Goal: Information Seeking & Learning: Check status

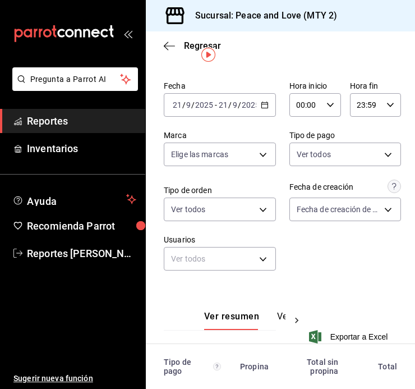
scroll to position [21, 0]
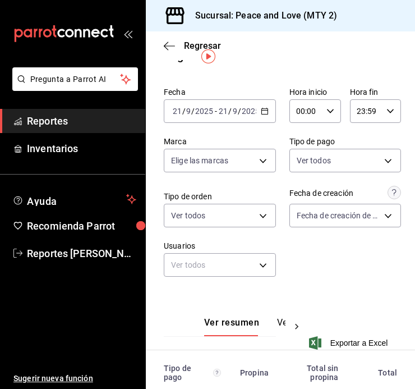
click at [241, 109] on input "2025" at bounding box center [250, 111] width 19 height 9
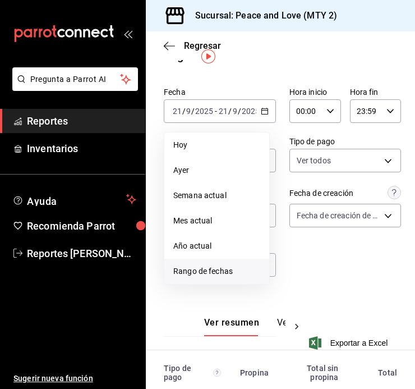
click at [210, 268] on span "Rango de fechas" at bounding box center [216, 271] width 87 height 12
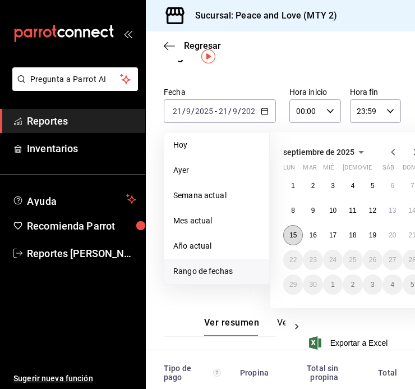
click at [293, 233] on abbr "15" at bounding box center [293, 235] width 7 height 8
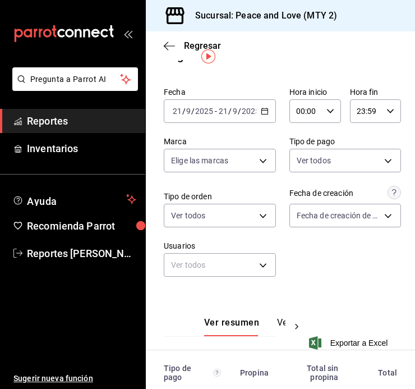
click at [262, 112] on icon "button" at bounding box center [265, 111] width 8 height 8
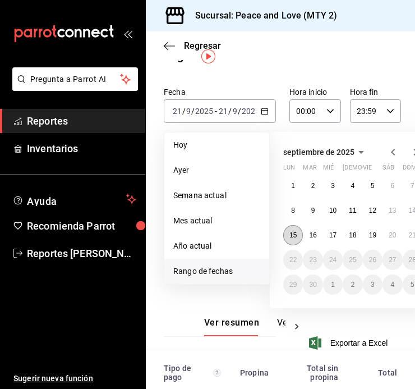
click at [299, 238] on button "15" at bounding box center [293, 235] width 20 height 20
click at [406, 236] on button "21" at bounding box center [413, 235] width 20 height 20
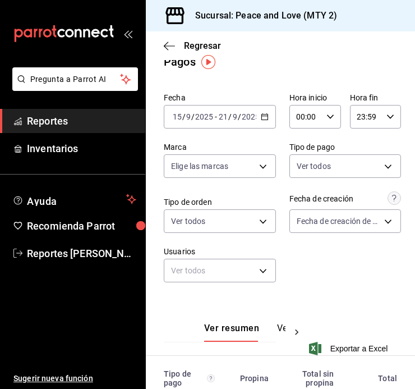
scroll to position [14, 0]
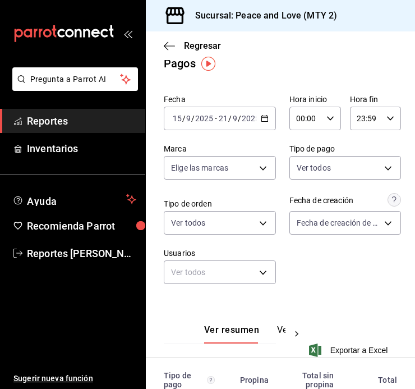
click at [253, 117] on div "2025-09-15 15 / 9 / 2025 - 2025-09-21 21 / 9 / 2025" at bounding box center [220, 119] width 112 height 24
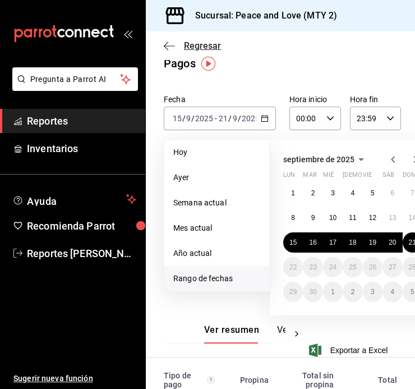
click at [192, 47] on span "Regresar" at bounding box center [202, 45] width 37 height 11
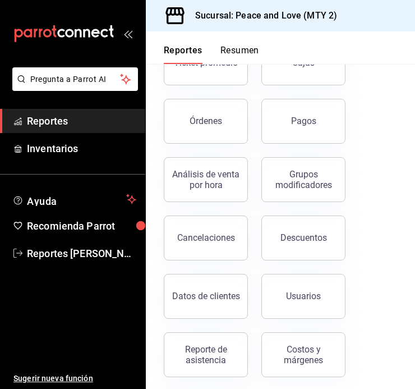
scroll to position [153, 0]
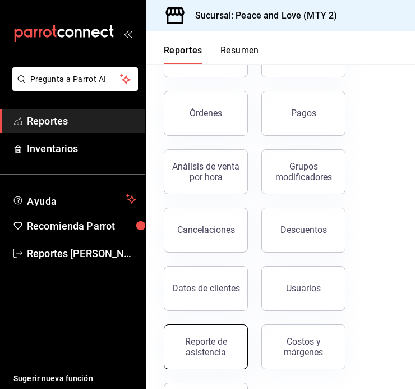
click at [210, 337] on div "Reporte de asistencia" at bounding box center [206, 346] width 70 height 21
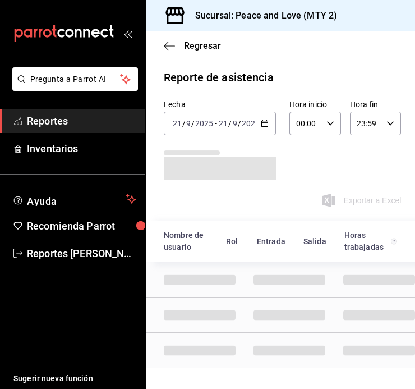
click at [269, 122] on div "2025-09-21 21 / 9 / 2025 - 2025-09-21 21 / 9 / 2025" at bounding box center [220, 124] width 112 height 24
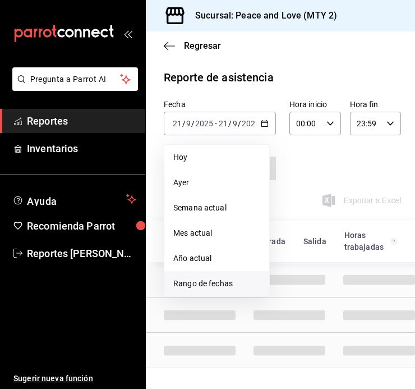
click at [221, 282] on span "Rango de fechas" at bounding box center [216, 284] width 87 height 12
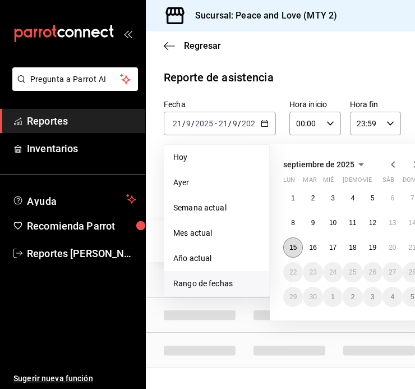
click at [294, 247] on abbr "15" at bounding box center [293, 248] width 7 height 8
click at [405, 252] on button "21" at bounding box center [413, 247] width 20 height 20
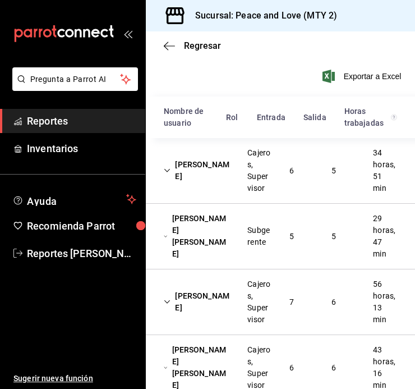
scroll to position [122, 0]
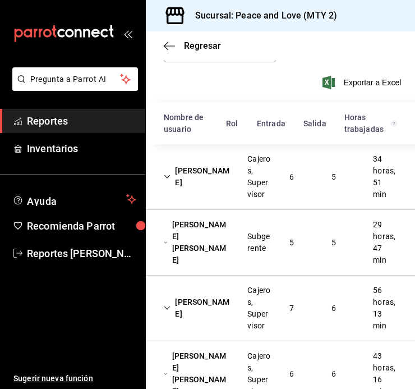
click at [323, 167] on div "5" at bounding box center [334, 177] width 22 height 21
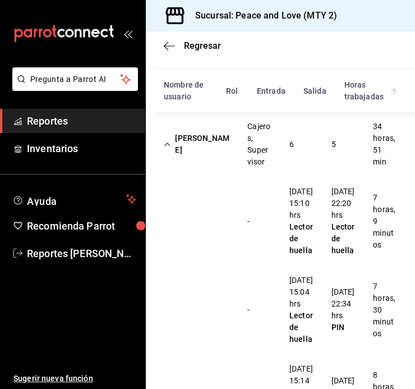
scroll to position [150, 0]
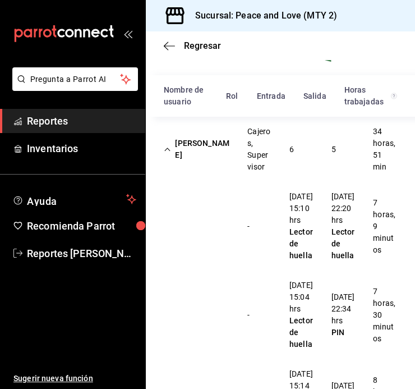
click at [280, 136] on div "Cielo Ayala García Cajeros, Supervisor 6 5 34 horas, 51 min" at bounding box center [280, 149] width 269 height 65
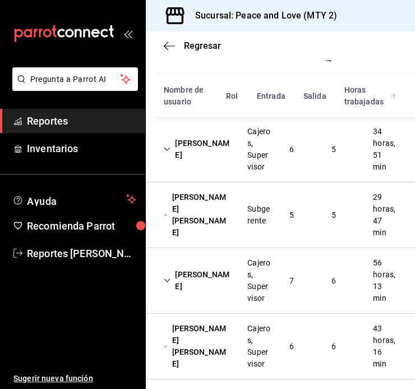
click at [301, 207] on div "Janeth Anaid Ruano Romero Subgerente 5 5 29 horas, 47 min" at bounding box center [280, 215] width 269 height 66
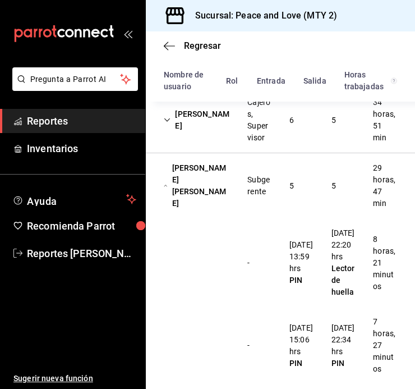
scroll to position [177, 0]
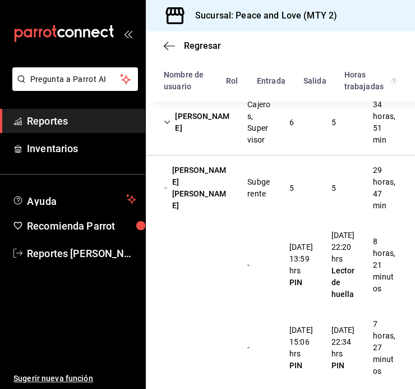
click at [323, 187] on div "5" at bounding box center [334, 188] width 22 height 21
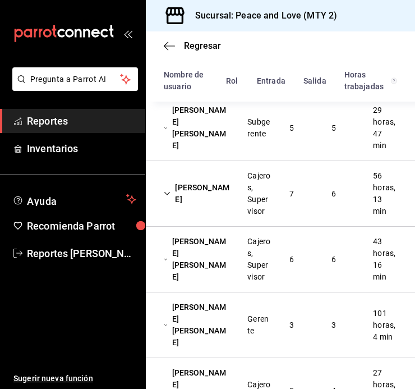
scroll to position [238, 0]
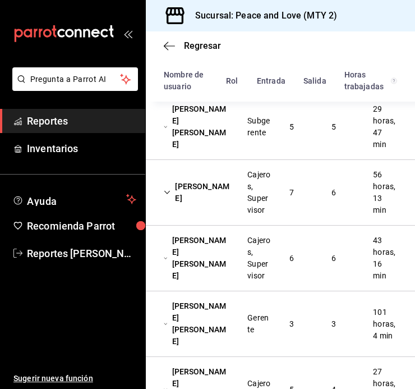
click at [347, 190] on div "Francisco Juarez Cajeros, Supervisor 7 6 56 horas, 13 min" at bounding box center [280, 193] width 269 height 66
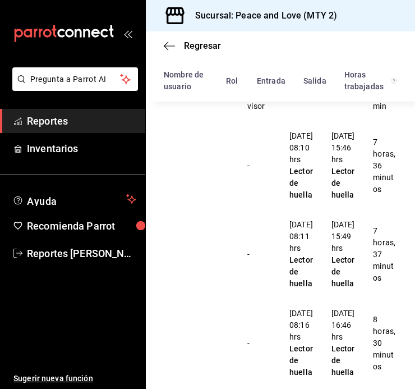
scroll to position [273, 0]
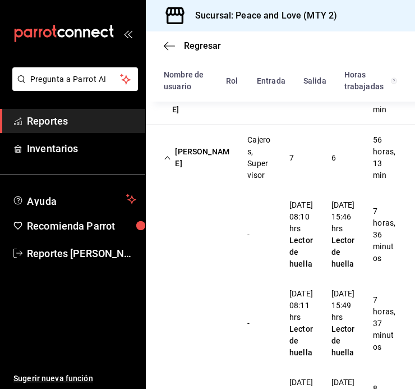
click at [344, 148] on div "Francisco Juarez Cajeros, Supervisor 7 6 56 horas, 13 min" at bounding box center [280, 157] width 269 height 65
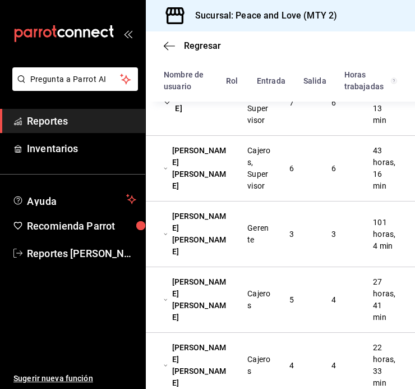
scroll to position [332, 0]
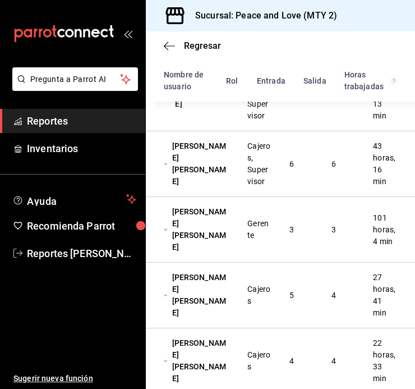
click at [227, 160] on div "[PERSON_NAME]" at bounding box center [197, 164] width 84 height 56
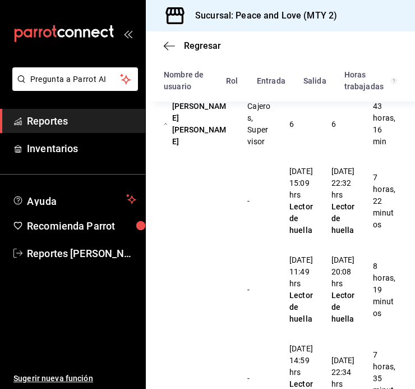
scroll to position [342, 0]
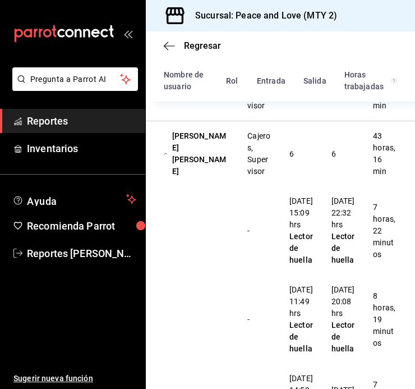
click at [354, 148] on div "Paola Yamilet Celedon Flores Cajeros, Supervisor 6 6 43 horas, 16 min" at bounding box center [280, 153] width 269 height 65
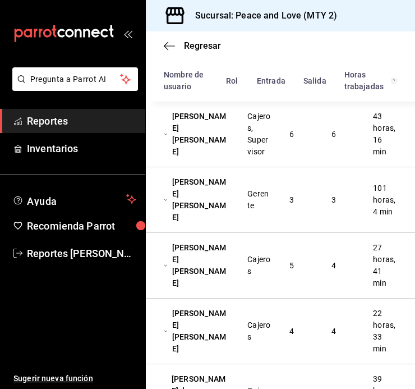
scroll to position [371, 0]
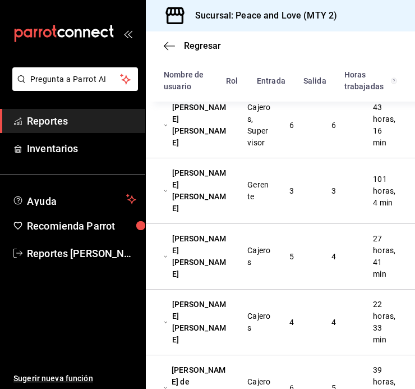
click at [244, 194] on div "Gerente" at bounding box center [260, 191] width 42 height 33
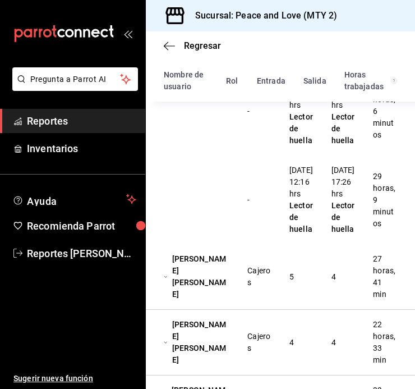
scroll to position [501, 0]
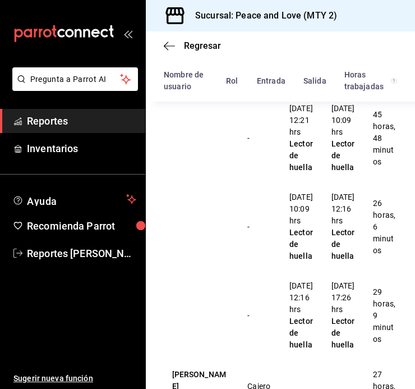
click at [406, 191] on div "- 17/09/25 10:09 hrs Lector de huella 18/09/25 12:16 hrs Lector de huella 26 ho…" at bounding box center [280, 226] width 269 height 89
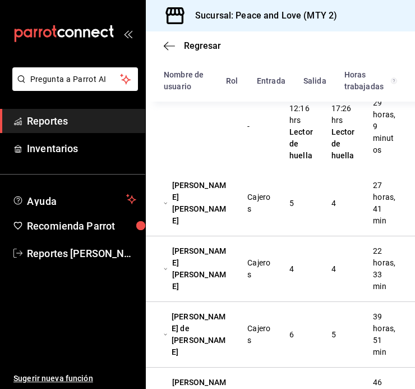
scroll to position [702, 0]
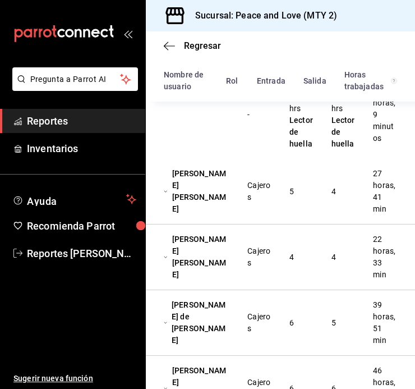
click at [296, 202] on div "5" at bounding box center [292, 191] width 22 height 21
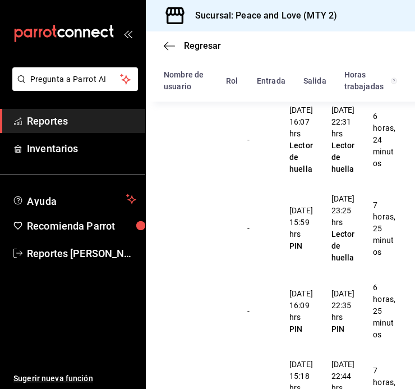
scroll to position [744, 0]
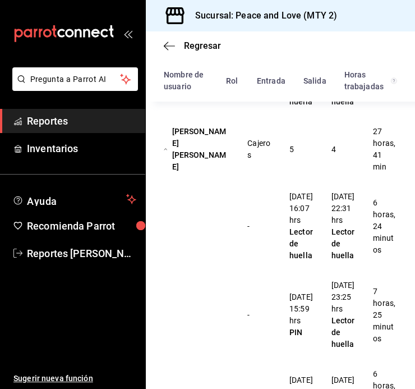
click at [287, 160] on div "5" at bounding box center [292, 149] width 22 height 21
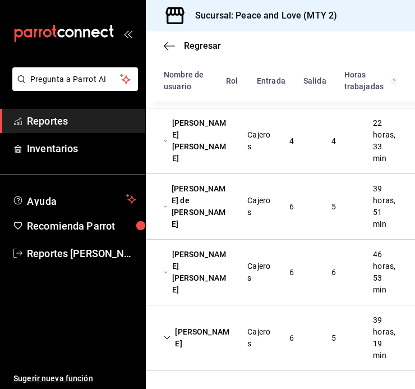
scroll to position [827, 0]
click at [278, 168] on div "Kennia Sarahy Renovato Torres Cajeros 4 4 22 horas, 33 min" at bounding box center [280, 141] width 269 height 66
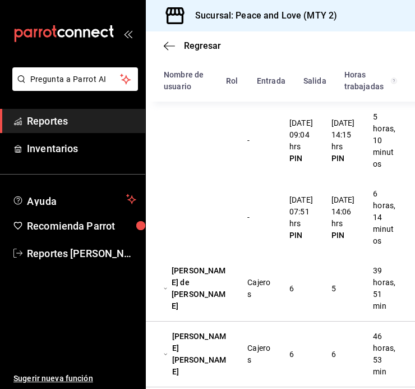
scroll to position [815, 0]
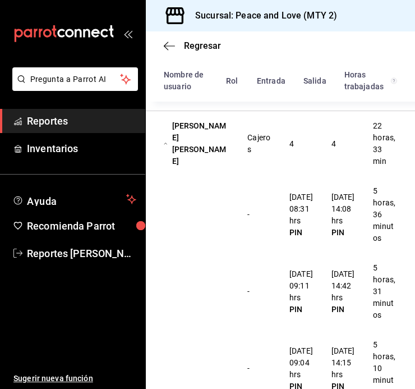
click at [248, 155] on div "Cajeros" at bounding box center [260, 144] width 24 height 24
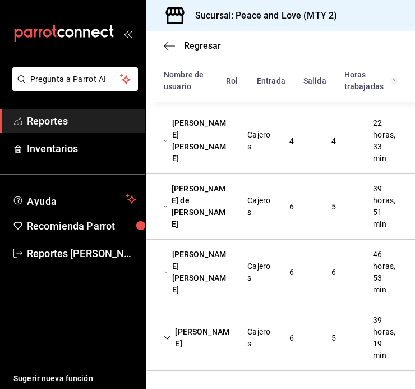
click at [260, 195] on div "Cajeros" at bounding box center [260, 207] width 24 height 24
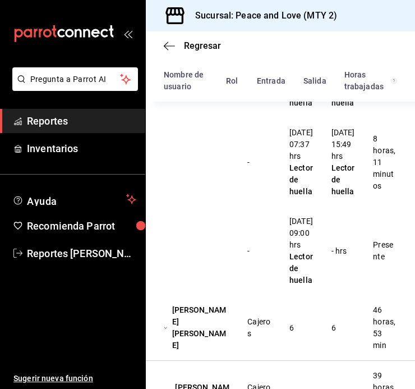
scroll to position [1317, 0]
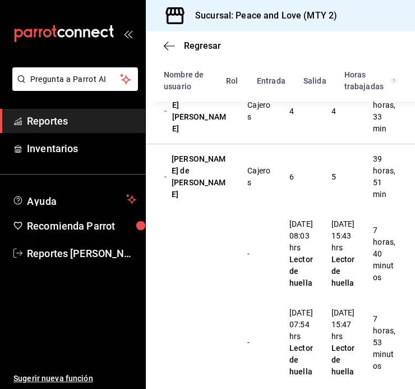
click at [300, 208] on div "Santos de Montserrat Macías Correa Cajeros 6 5 39 horas, 51 min" at bounding box center [280, 176] width 269 height 65
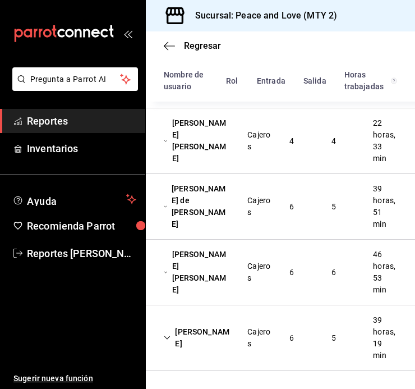
scroll to position [841, 0]
click at [303, 286] on div "Diana Patricia Herrera Hernández Cajeros 6 6 46 horas, 53 min" at bounding box center [280, 273] width 269 height 66
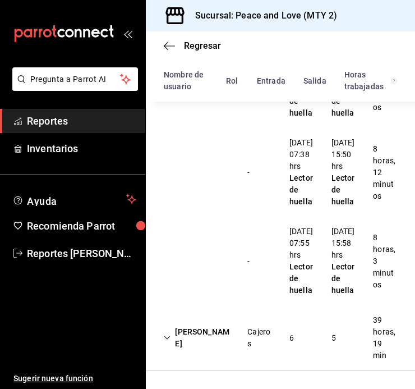
scroll to position [1359, 0]
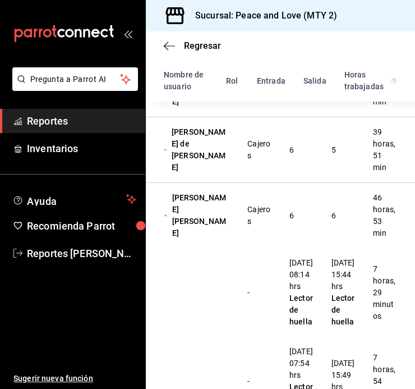
click at [315, 227] on div "Diana Patricia Herrera Hernández Cajeros 6 6 46 horas, 53 min" at bounding box center [280, 215] width 269 height 65
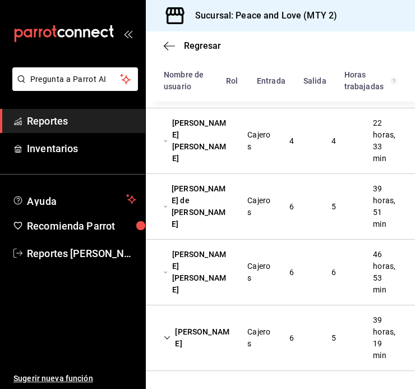
scroll to position [841, 0]
click at [233, 348] on div "[PERSON_NAME]" at bounding box center [197, 338] width 84 height 33
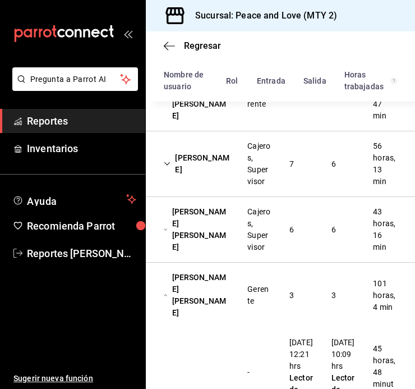
scroll to position [231, 0]
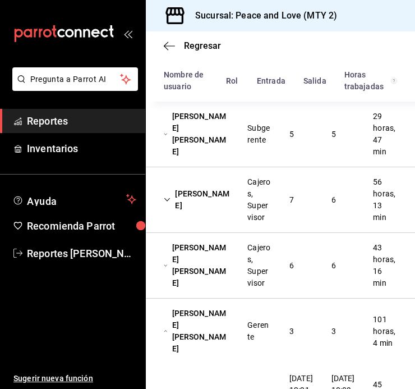
click at [306, 194] on div "Francisco Juarez Cajeros, Supervisor 7 6 56 horas, 13 min" at bounding box center [280, 200] width 269 height 66
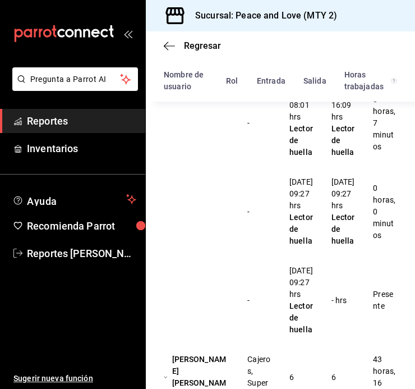
scroll to position [877, 0]
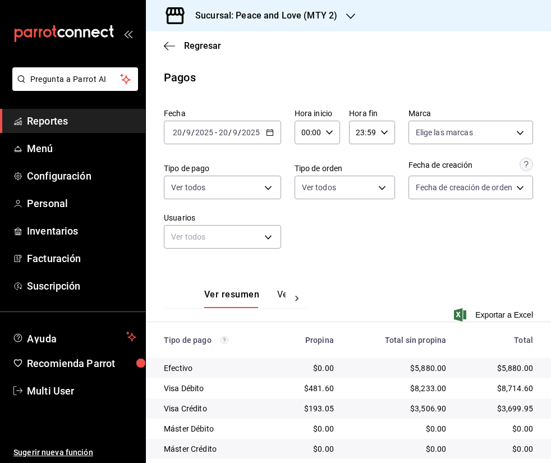
scroll to position [136, 0]
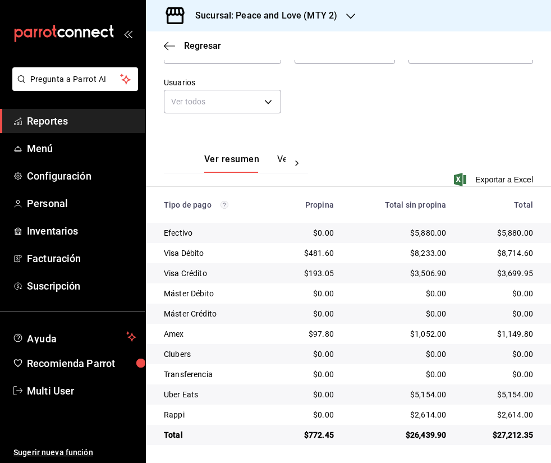
drag, startPoint x: 379, startPoint y: 0, endPoint x: 391, endPoint y: -4, distance: 12.4
click at [391, 0] on html "Pregunta a Parrot AI Reportes Menú Configuración Personal Inventarios Facturaci…" at bounding box center [275, 231] width 551 height 463
click at [197, 47] on span "Regresar" at bounding box center [202, 45] width 37 height 11
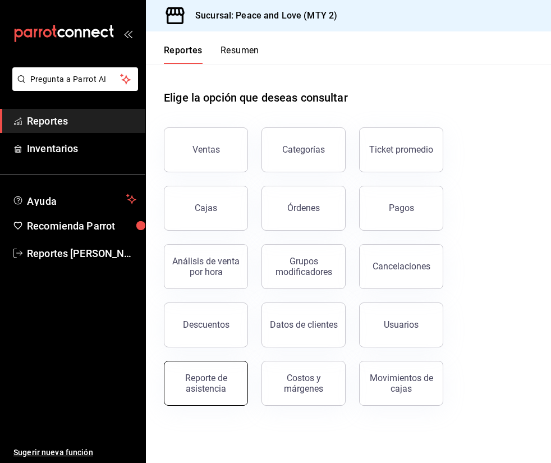
click at [219, 384] on div "Reporte de asistencia" at bounding box center [206, 383] width 70 height 21
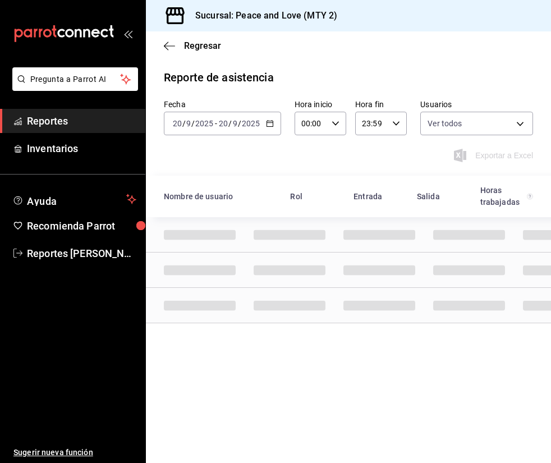
click at [254, 120] on input "2025" at bounding box center [250, 123] width 19 height 9
click at [268, 123] on \(Stroke\) "button" at bounding box center [270, 122] width 6 height 1
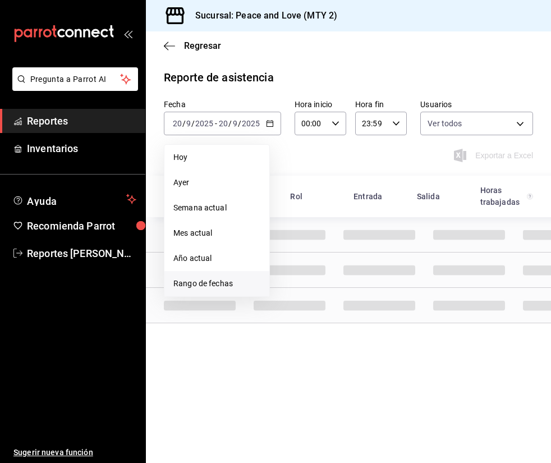
click at [241, 280] on span "Rango de fechas" at bounding box center [216, 284] width 87 height 12
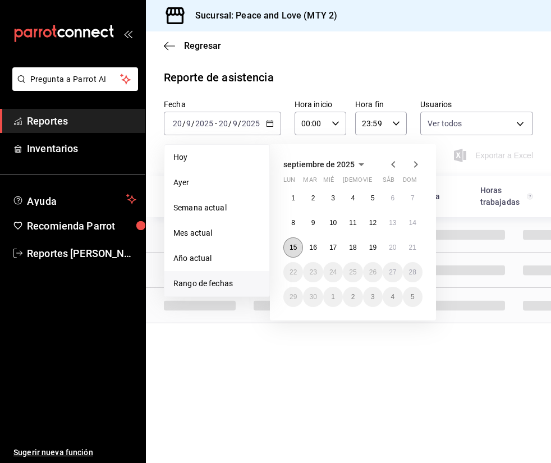
click at [295, 249] on abbr "15" at bounding box center [293, 248] width 7 height 8
click at [415, 252] on button "21" at bounding box center [413, 247] width 20 height 20
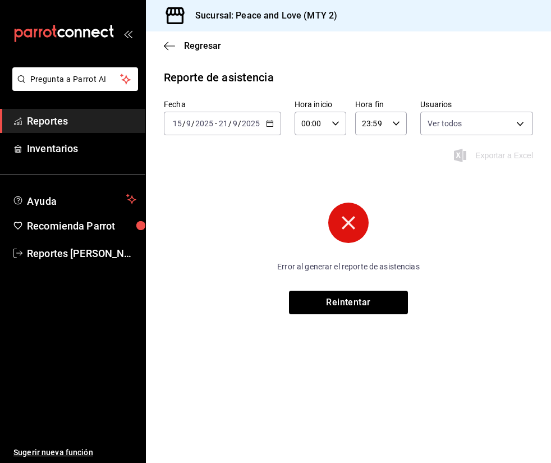
click at [253, 120] on input "2025" at bounding box center [250, 123] width 19 height 9
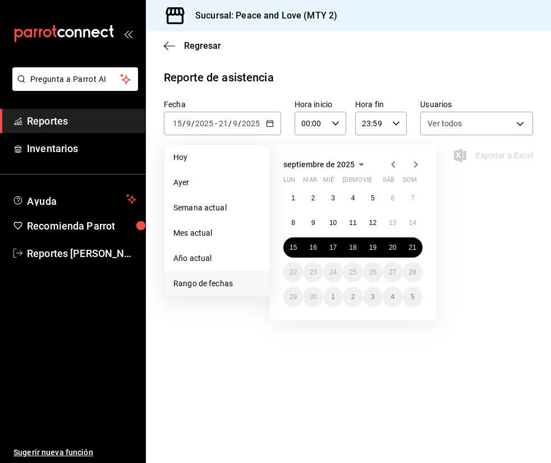
click at [84, 120] on span "Reportes" at bounding box center [81, 120] width 109 height 15
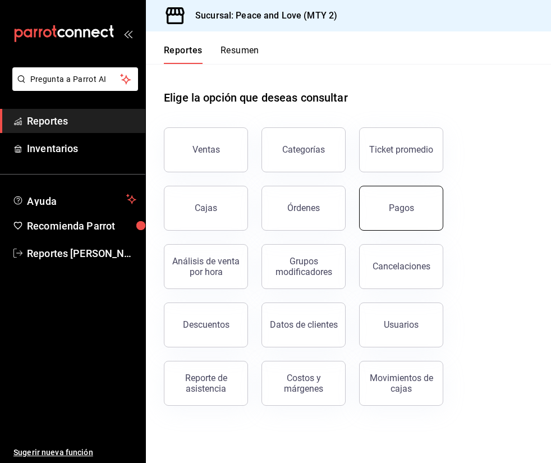
click at [408, 203] on button "Pagos" at bounding box center [401, 208] width 84 height 45
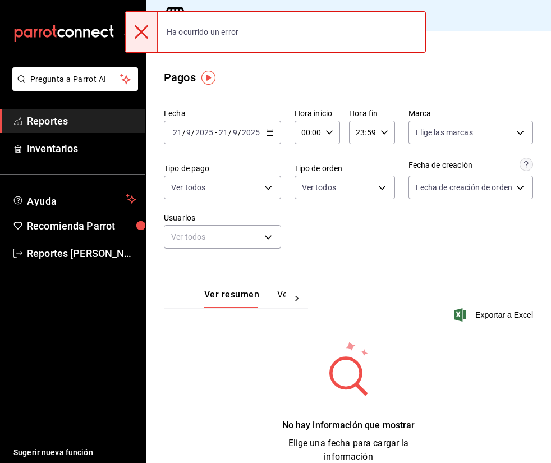
click at [255, 130] on input "2025" at bounding box center [250, 132] width 19 height 9
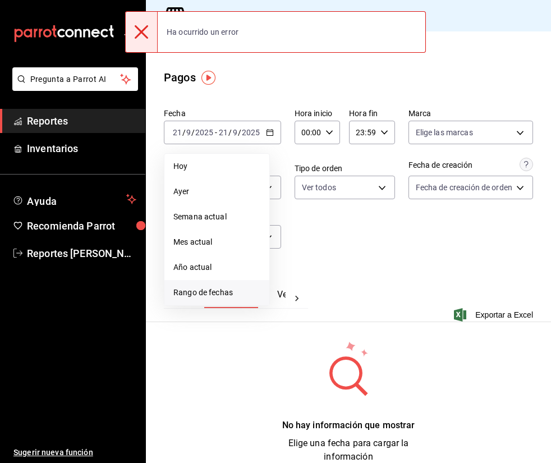
click at [226, 283] on li "Rango de fechas" at bounding box center [216, 292] width 105 height 25
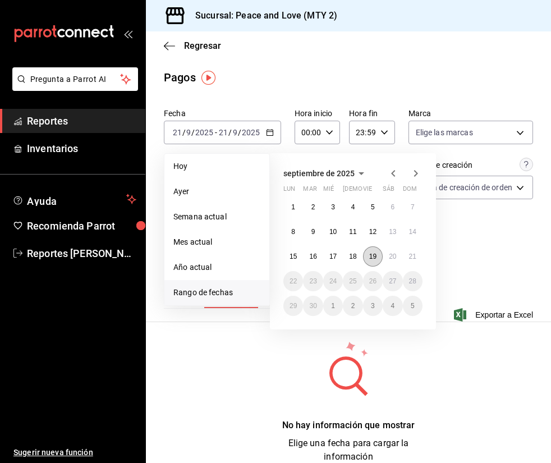
click at [373, 254] on abbr "19" at bounding box center [372, 257] width 7 height 8
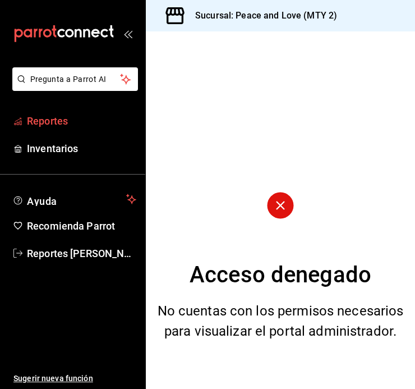
click at [70, 123] on span "Reportes" at bounding box center [81, 120] width 109 height 15
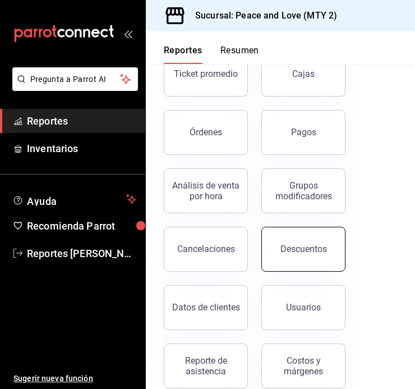
scroll to position [136, 0]
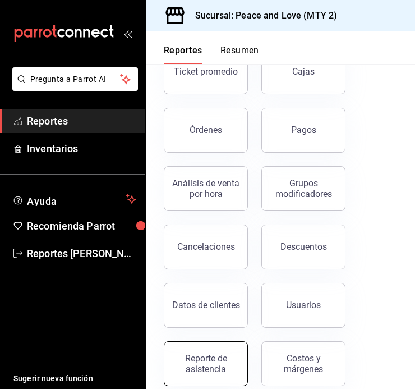
click at [197, 356] on div "Reporte de asistencia" at bounding box center [206, 363] width 70 height 21
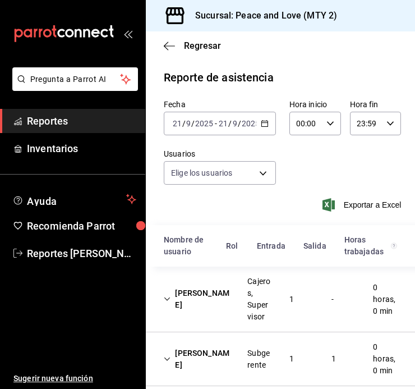
type input "df716115-a66c-409e-928d-ee082c8a1897,7ad74d14-eb0f-4077-9c12-ec4012b952b2,6a0dd…"
click at [261, 125] on icon "button" at bounding box center [265, 124] width 8 height 8
click at [219, 123] on input "21" at bounding box center [223, 123] width 10 height 9
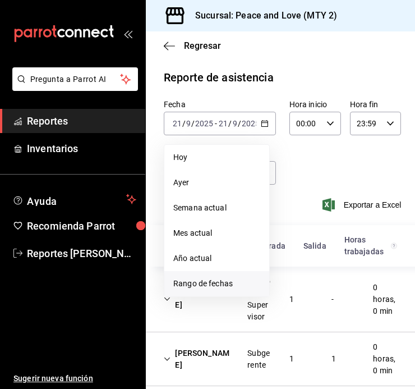
click at [208, 285] on span "Rango de fechas" at bounding box center [216, 284] width 87 height 12
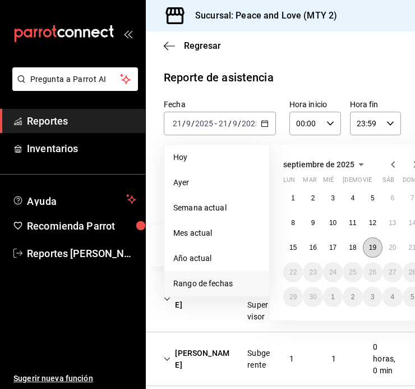
click at [368, 244] on button "19" at bounding box center [373, 247] width 20 height 20
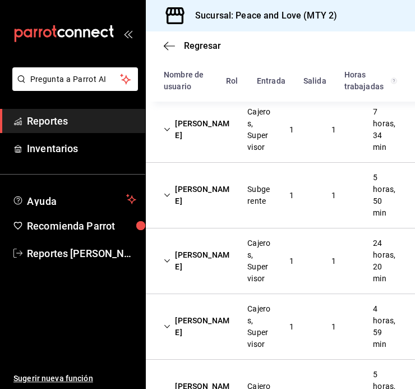
scroll to position [180, 0]
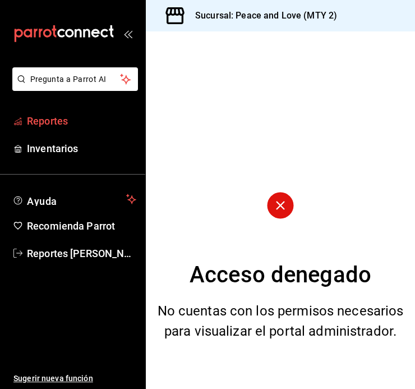
click at [55, 117] on span "Reportes" at bounding box center [81, 120] width 109 height 15
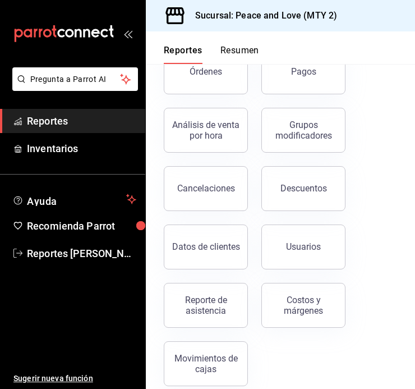
scroll to position [199, 0]
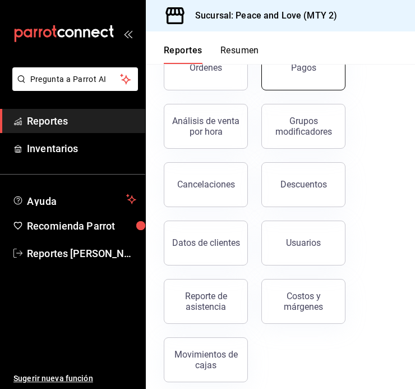
click at [299, 85] on button "Pagos" at bounding box center [304, 67] width 84 height 45
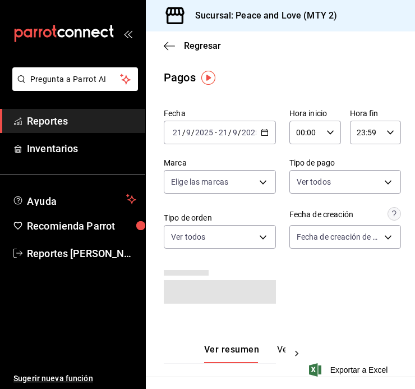
click at [245, 135] on input "2025" at bounding box center [250, 132] width 19 height 9
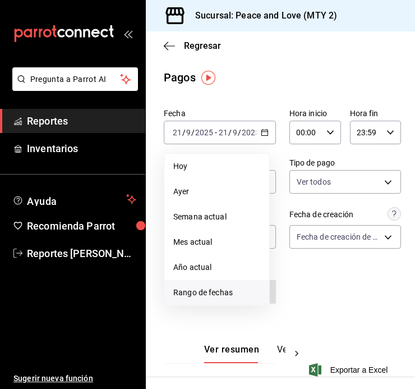
click at [237, 291] on span "Rango de fechas" at bounding box center [216, 293] width 87 height 12
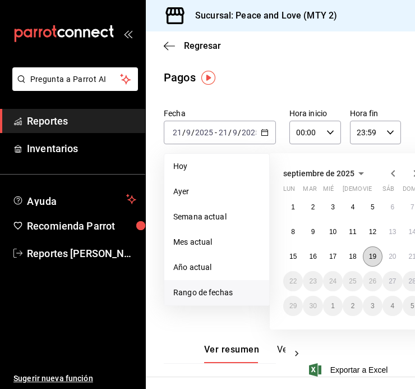
click at [373, 257] on abbr "19" at bounding box center [372, 257] width 7 height 8
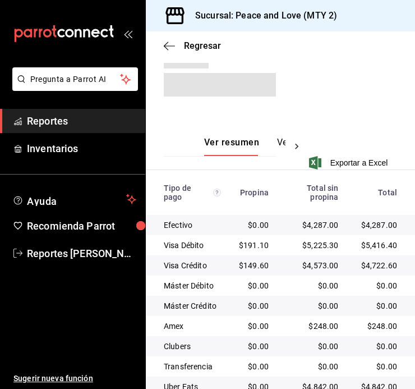
scroll to position [218, 0]
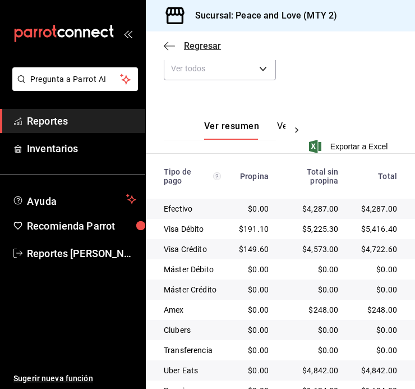
click at [205, 45] on span "Regresar" at bounding box center [202, 45] width 37 height 11
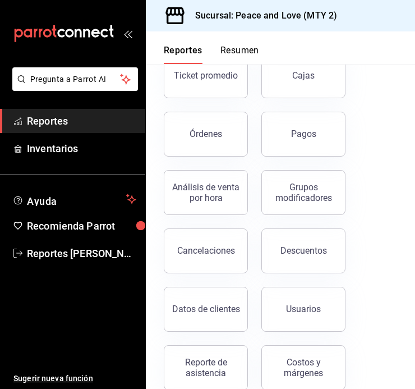
scroll to position [134, 0]
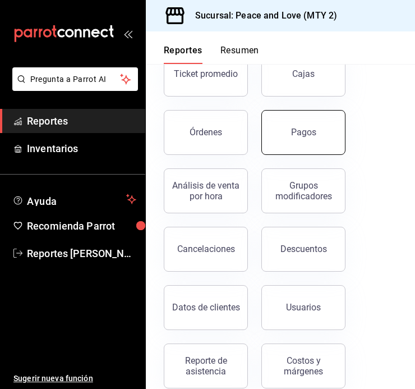
click at [314, 140] on button "Pagos" at bounding box center [304, 132] width 84 height 45
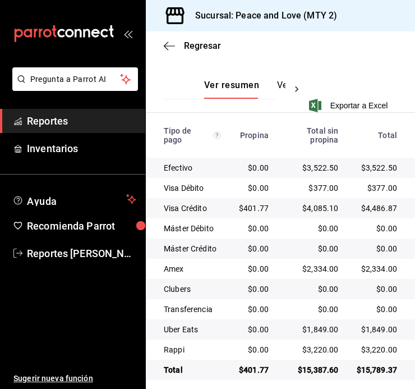
scroll to position [269, 0]
